Goal: Navigation & Orientation: Find specific page/section

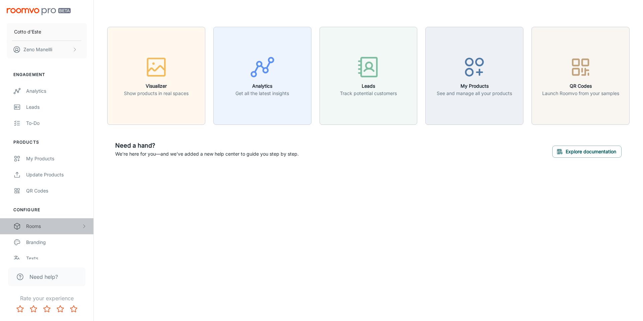
drag, startPoint x: 41, startPoint y: 223, endPoint x: 48, endPoint y: 227, distance: 8.5
click at [40, 223] on div "Rooms" at bounding box center [53, 226] width 55 height 7
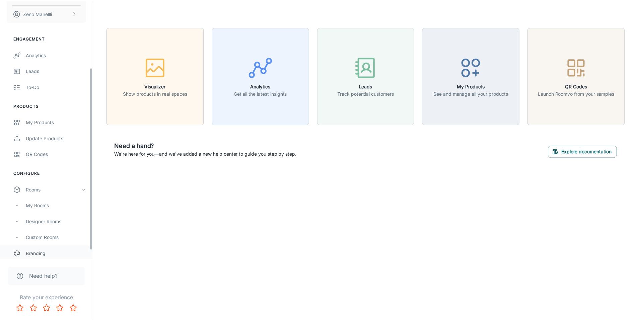
scroll to position [100, 0]
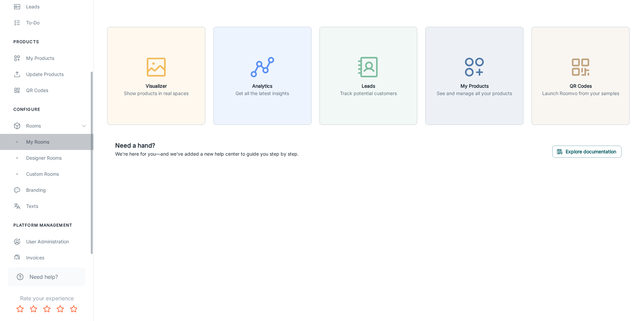
click at [35, 146] on div "My Rooms" at bounding box center [46, 142] width 93 height 16
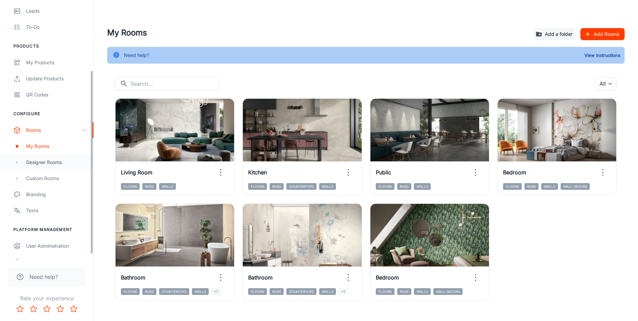
scroll to position [100, 0]
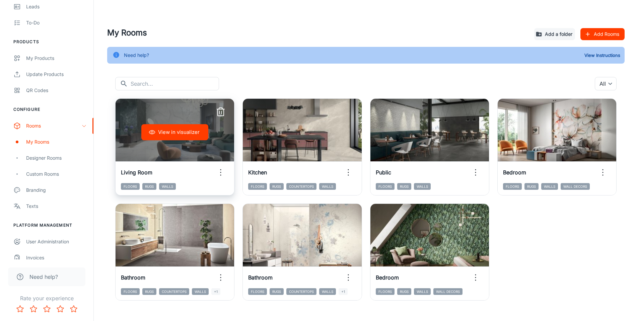
click at [217, 169] on icon "button" at bounding box center [220, 172] width 11 height 11
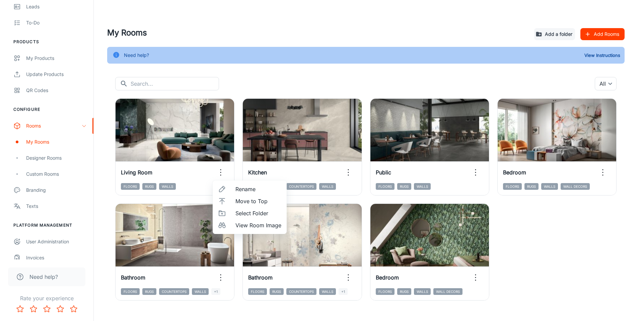
click at [53, 162] on div at bounding box center [321, 160] width 643 height 321
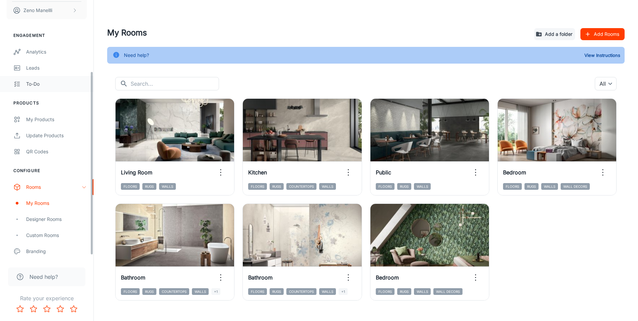
scroll to position [107, 0]
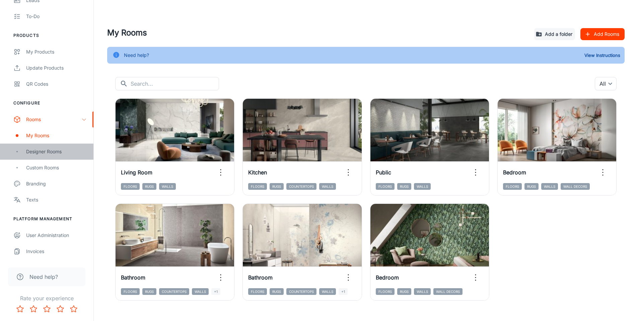
click at [50, 152] on div "Designer Rooms" at bounding box center [56, 151] width 61 height 7
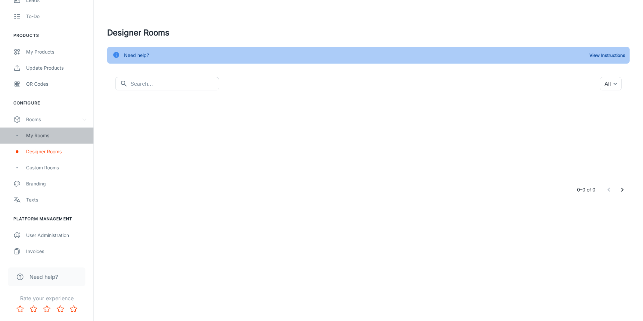
click at [54, 138] on div "My Rooms" at bounding box center [56, 135] width 61 height 7
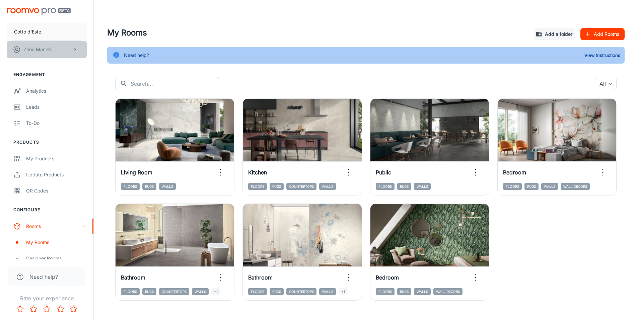
click at [68, 48] on button "[PERSON_NAME]" at bounding box center [47, 49] width 80 height 17
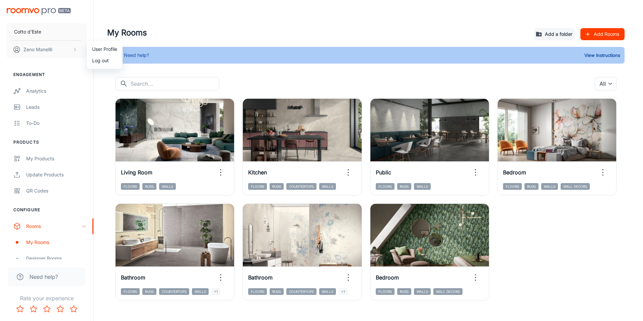
click at [51, 92] on div at bounding box center [321, 160] width 643 height 321
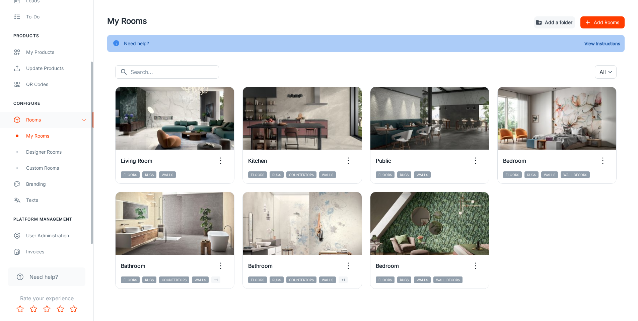
scroll to position [107, 0]
click at [45, 149] on div "Designer Rooms" at bounding box center [56, 151] width 61 height 7
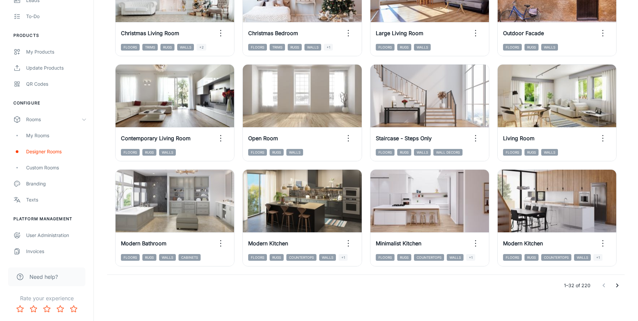
scroll to position [675, 0]
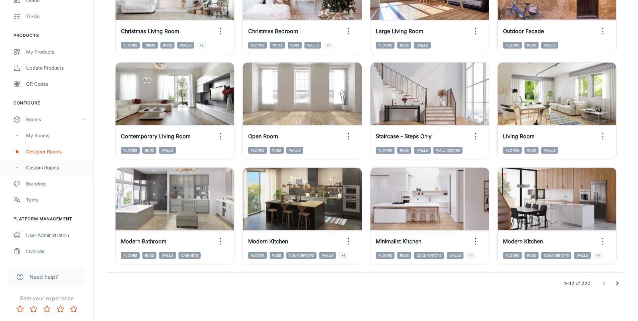
click at [45, 163] on div "Custom Rooms" at bounding box center [46, 168] width 93 height 16
